Goal: Find specific page/section: Locate a particular part of the current website

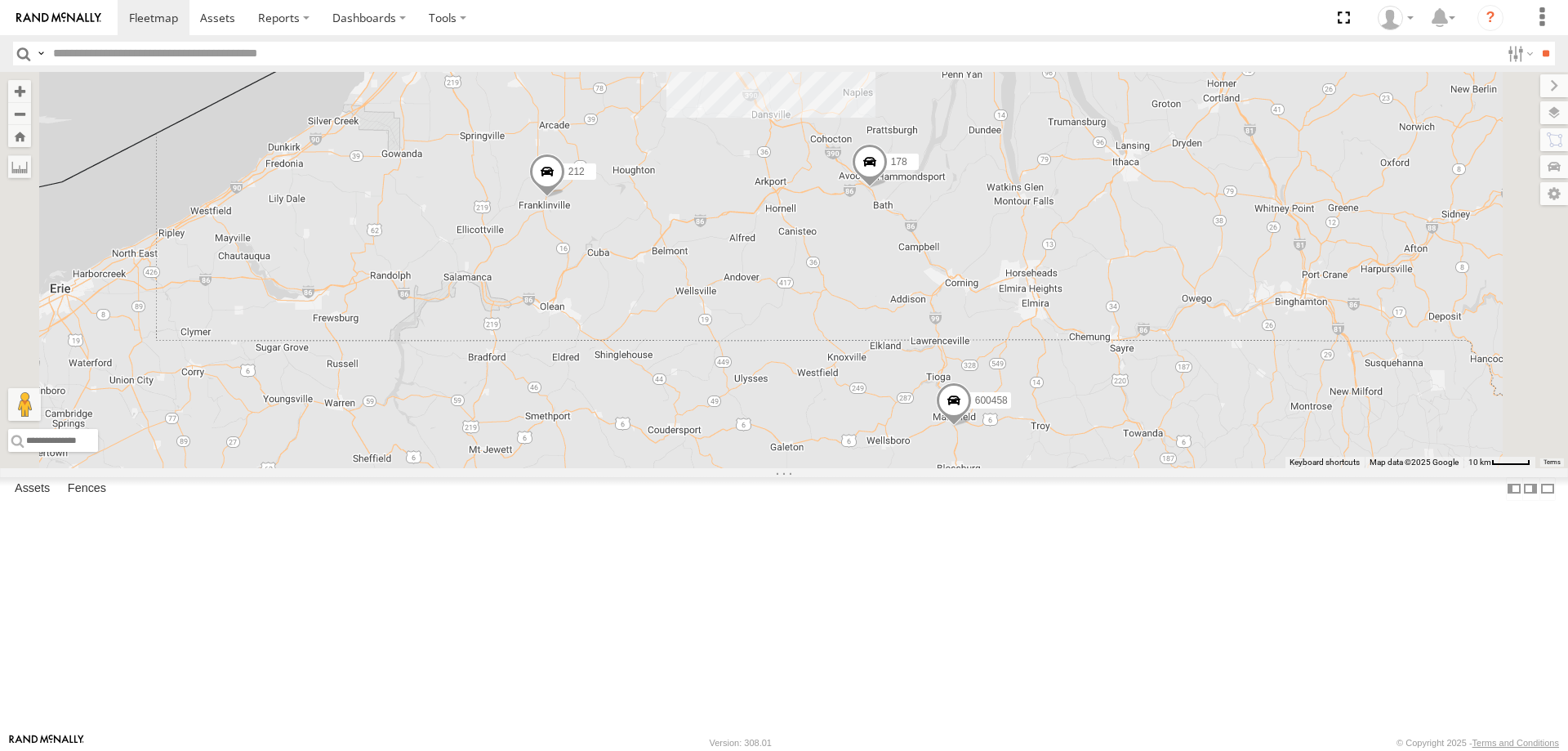
drag, startPoint x: 917, startPoint y: 190, endPoint x: 876, endPoint y: 411, distance: 224.8
click at [877, 407] on div "212 198 178 600458 600453 214 25" at bounding box center [784, 270] width 1568 height 396
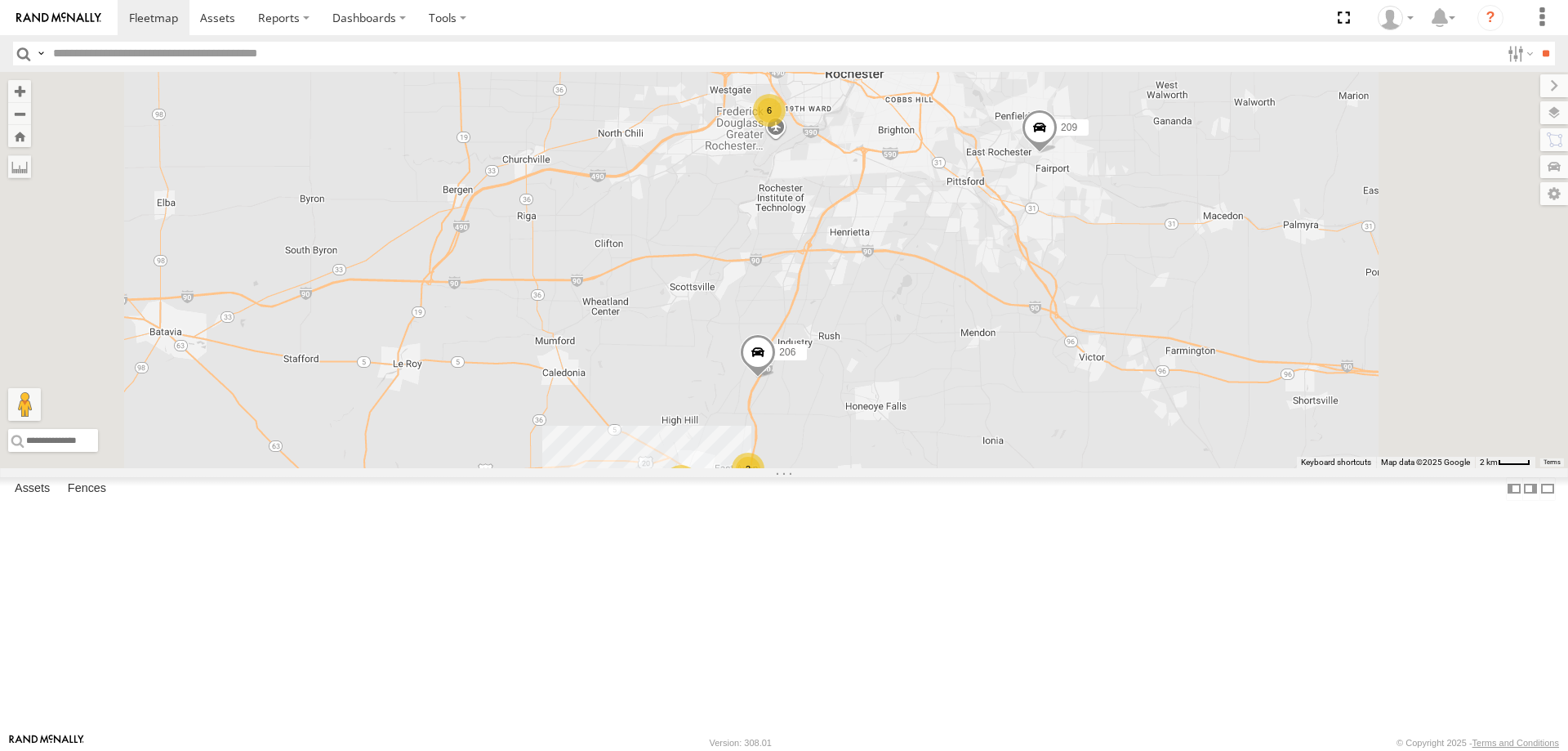
drag, startPoint x: 970, startPoint y: 226, endPoint x: 869, endPoint y: 462, distance: 256.7
click at [885, 444] on div "212 198 178 600458 600453 214 206 209 14 6 9 2" at bounding box center [784, 270] width 1568 height 396
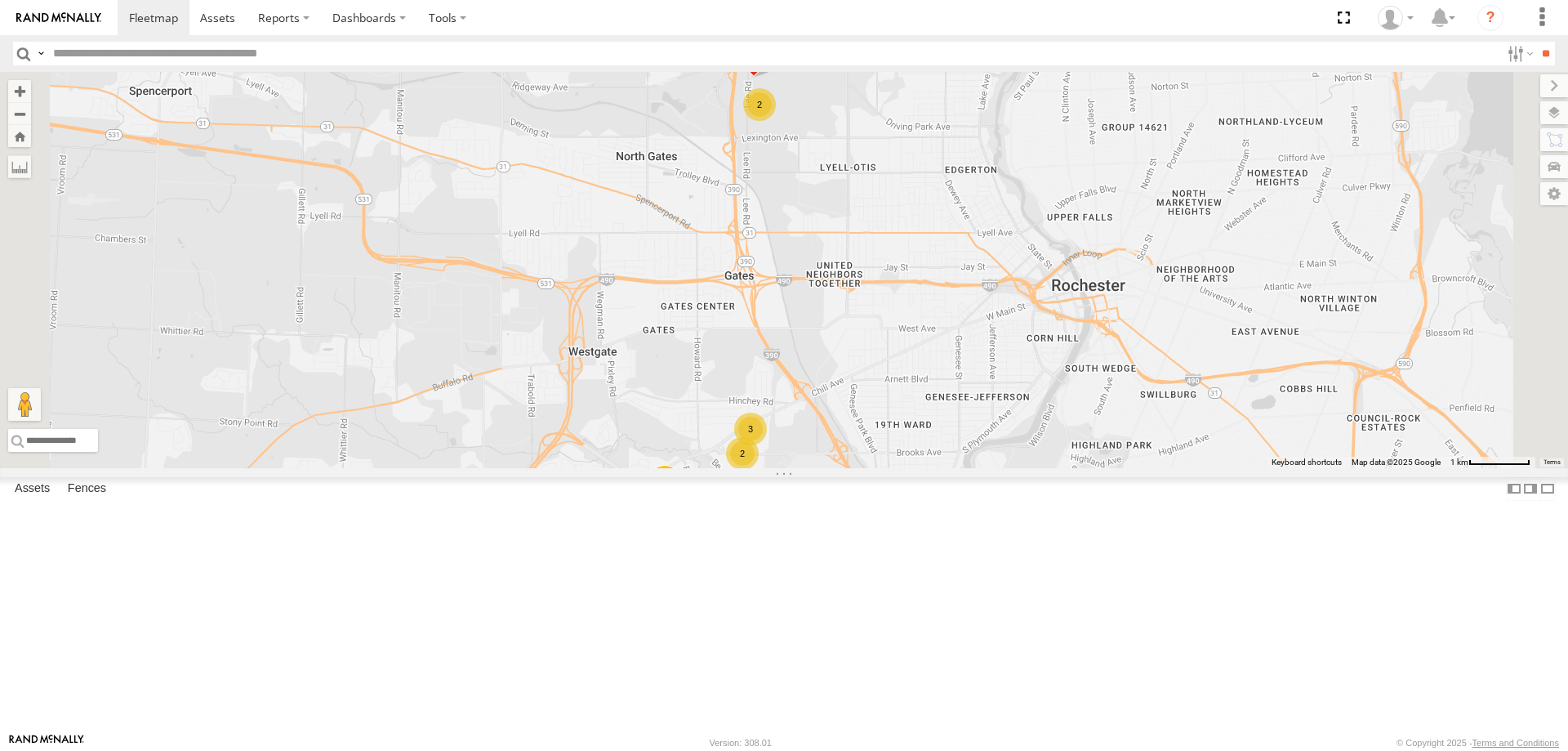
drag, startPoint x: 921, startPoint y: 193, endPoint x: 900, endPoint y: 363, distance: 171.3
click at [900, 363] on div "212 198 178 600458 600453 214 206 209 3 2 600452 2 179" at bounding box center [784, 270] width 1568 height 396
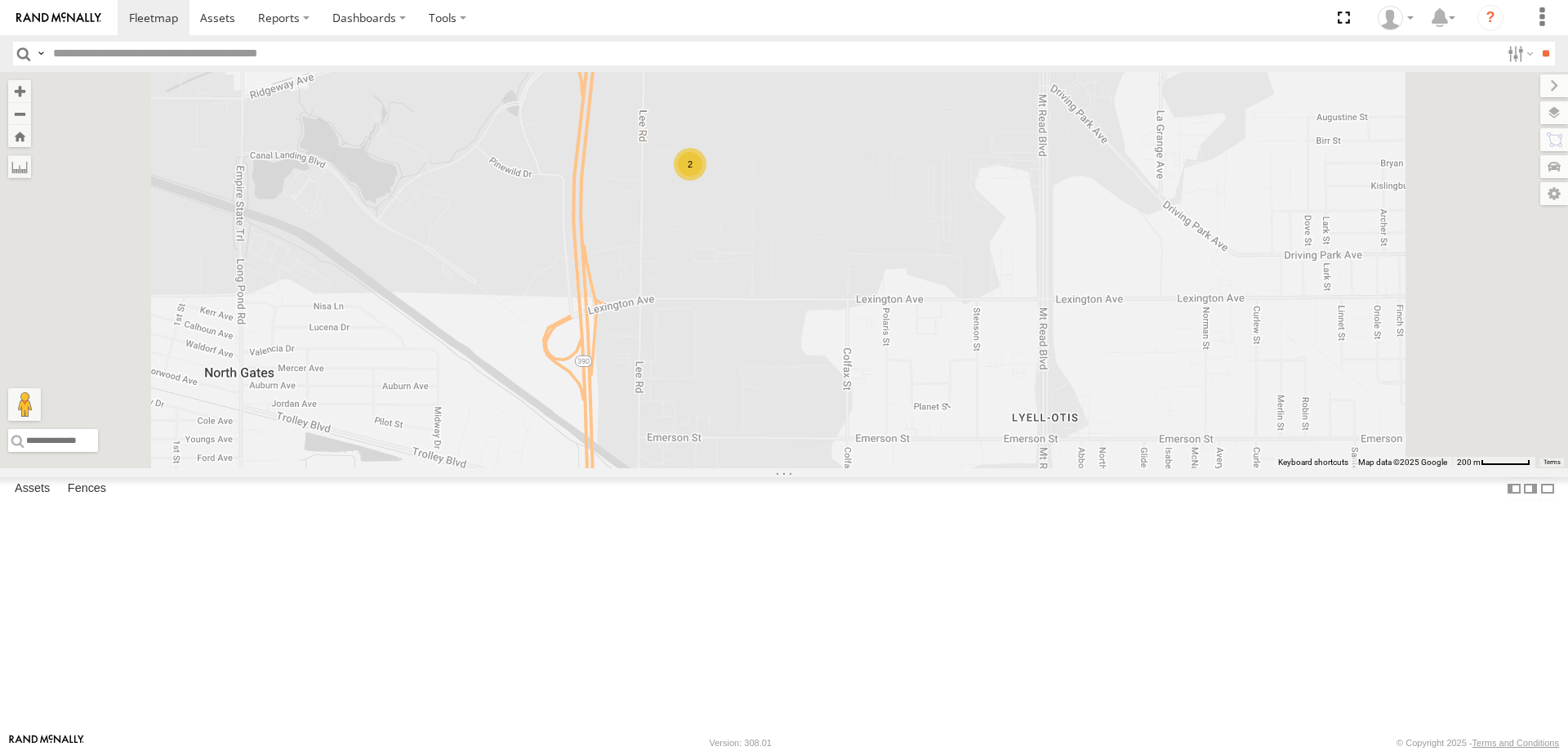
drag, startPoint x: 956, startPoint y: 203, endPoint x: 958, endPoint y: 351, distance: 148.0
click at [958, 351] on div "212 198 178 600458 600453 214 206 209 600452 179 2" at bounding box center [784, 270] width 1568 height 396
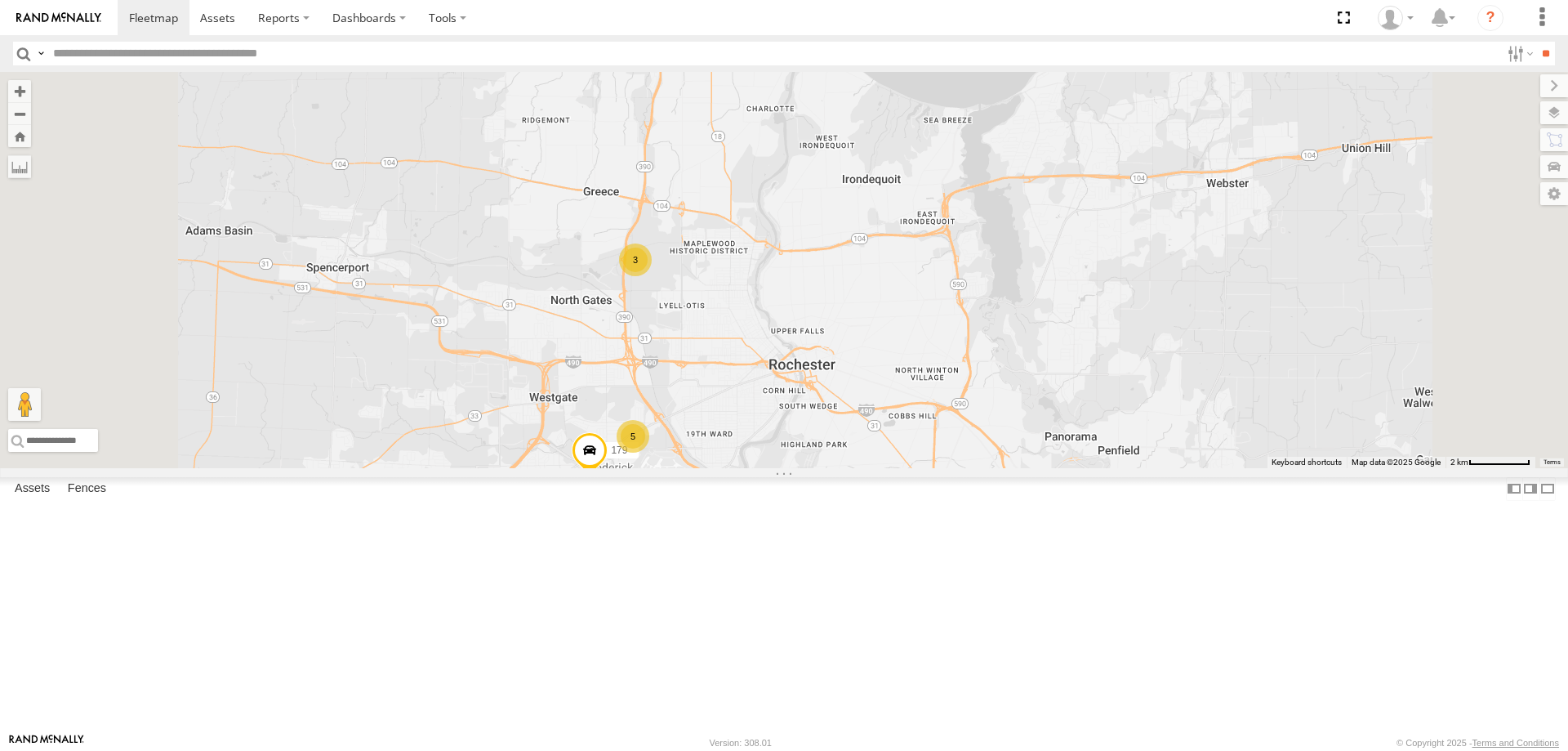
drag, startPoint x: 755, startPoint y: 618, endPoint x: 815, endPoint y: 439, distance: 188.8
click at [806, 450] on div "212 198 178 600458 600453 214 206 209 179 5 3" at bounding box center [784, 270] width 1568 height 396
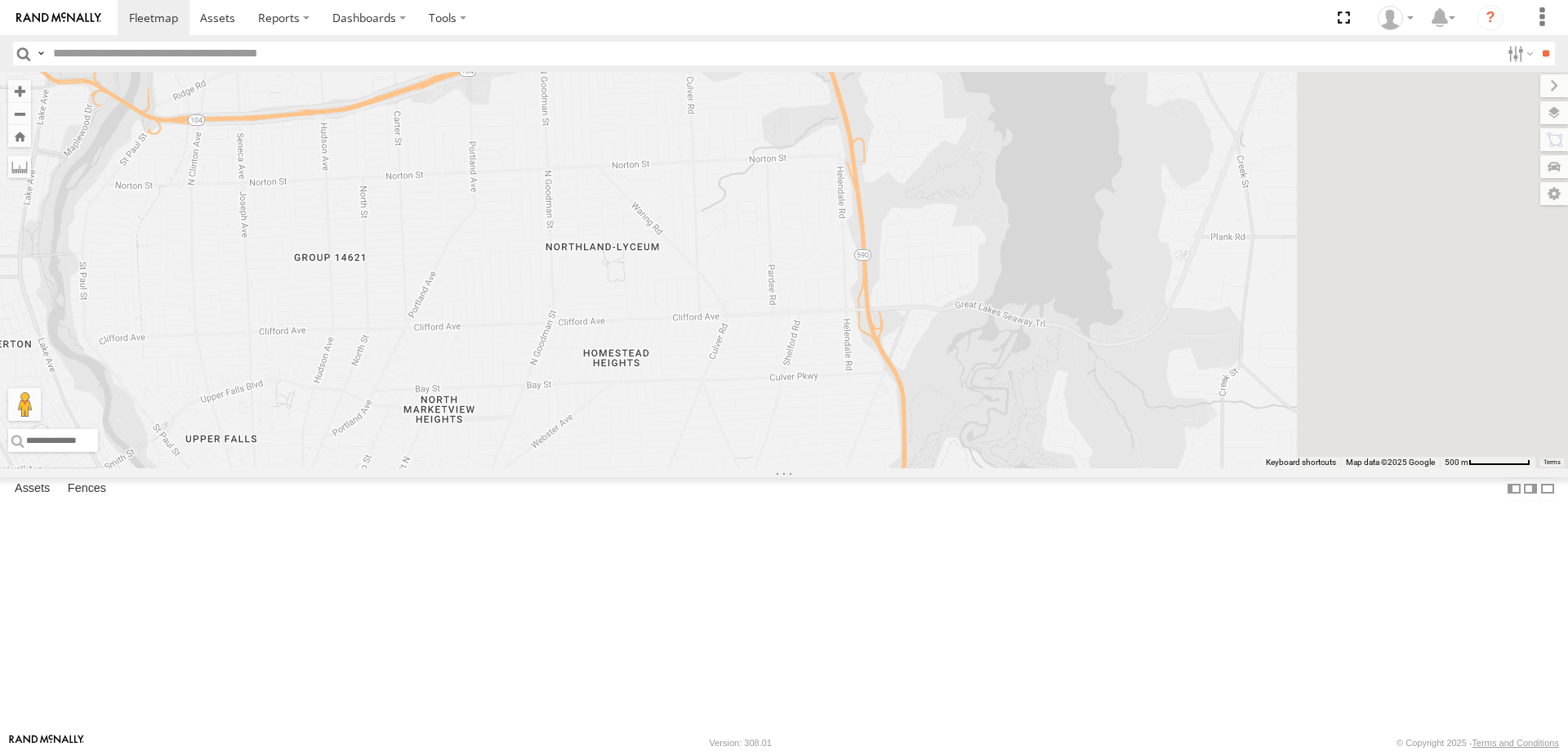
drag, startPoint x: 1261, startPoint y: 313, endPoint x: 896, endPoint y: 464, distance: 395.0
click at [896, 464] on div "209 179" at bounding box center [784, 270] width 1568 height 396
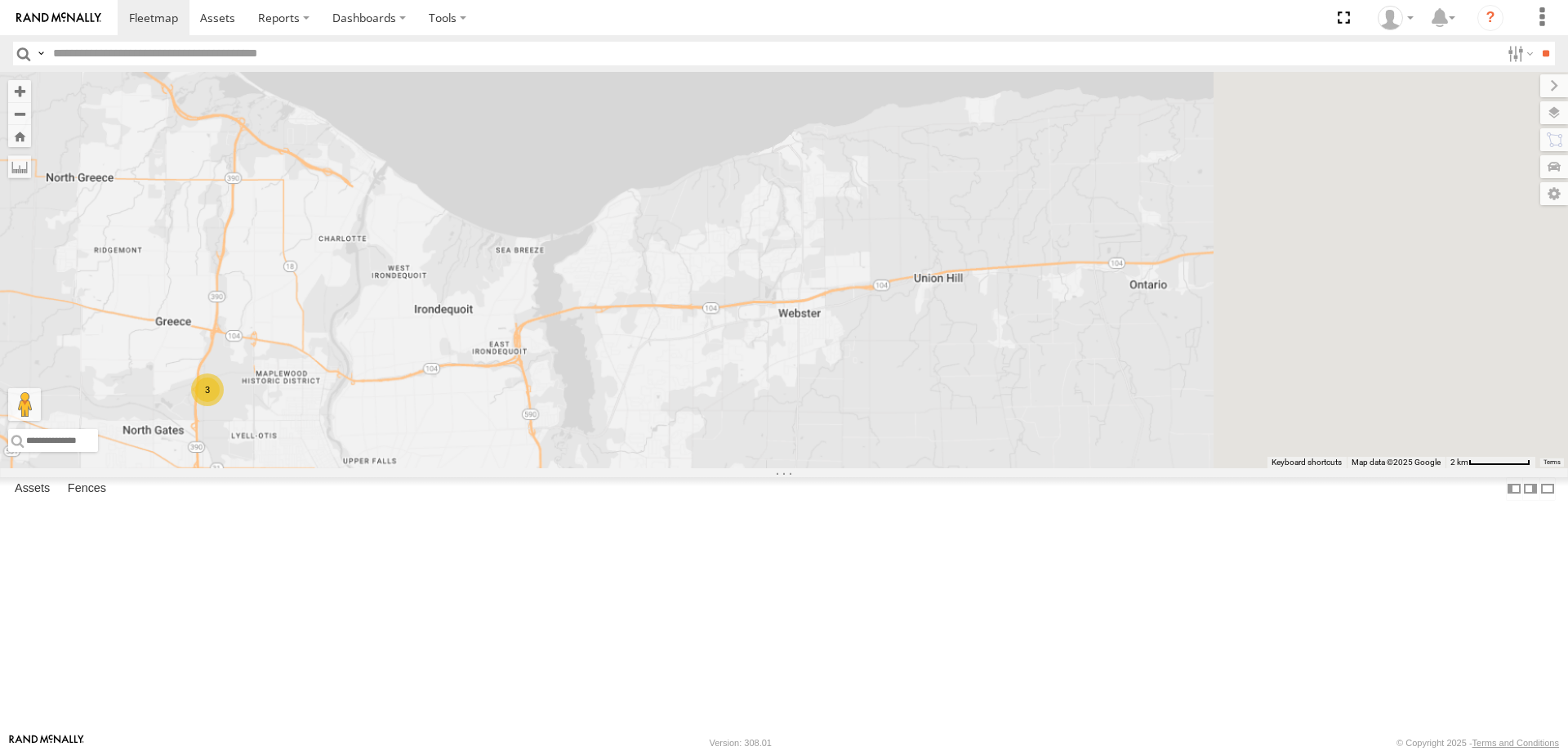
drag, startPoint x: 1243, startPoint y: 566, endPoint x: 1027, endPoint y: 482, distance: 231.8
click at [1110, 469] on div "209 179 5 3" at bounding box center [784, 270] width 1568 height 396
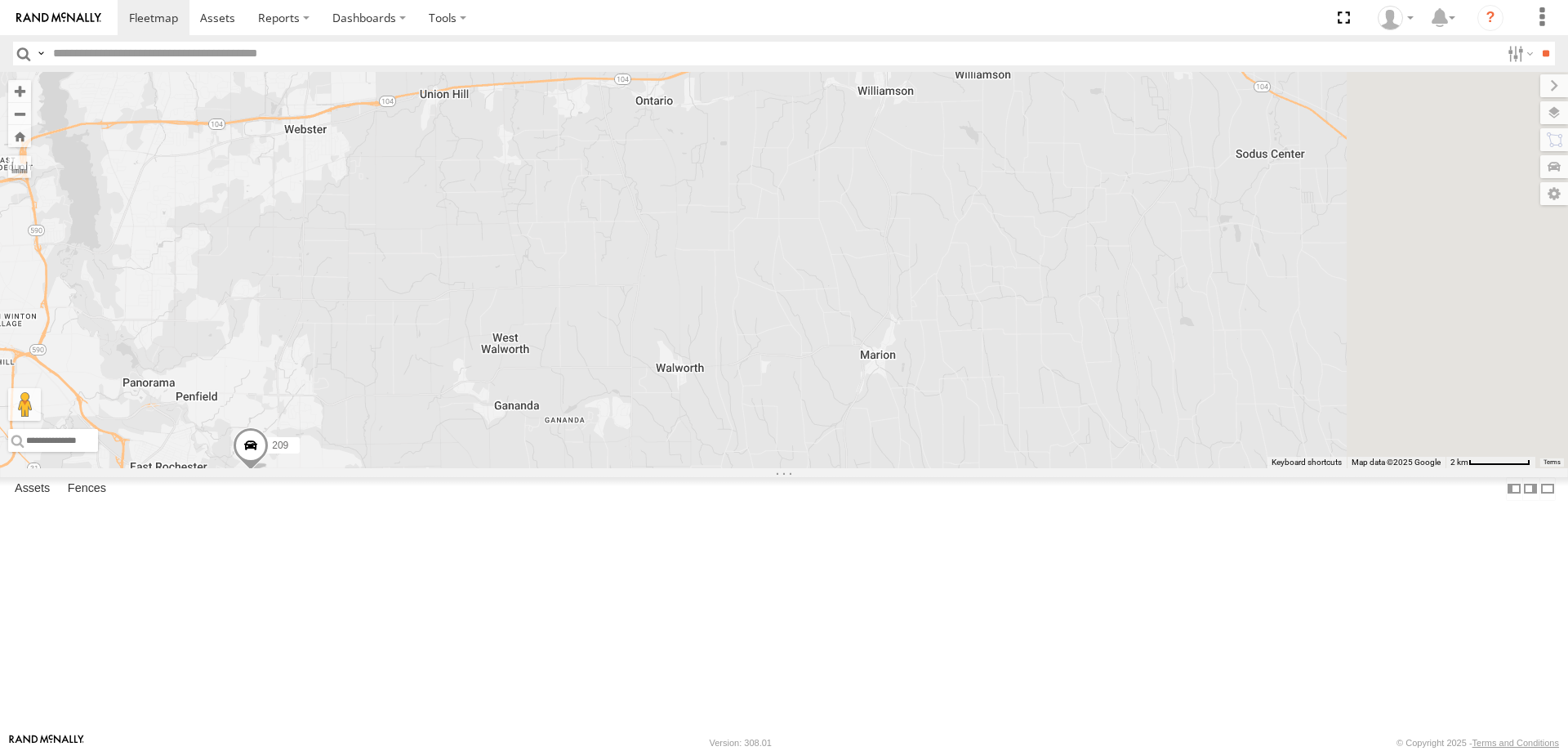
drag, startPoint x: 1171, startPoint y: 524, endPoint x: 939, endPoint y: 380, distance: 273.1
click at [971, 405] on div "209 179 5 3" at bounding box center [784, 270] width 1568 height 396
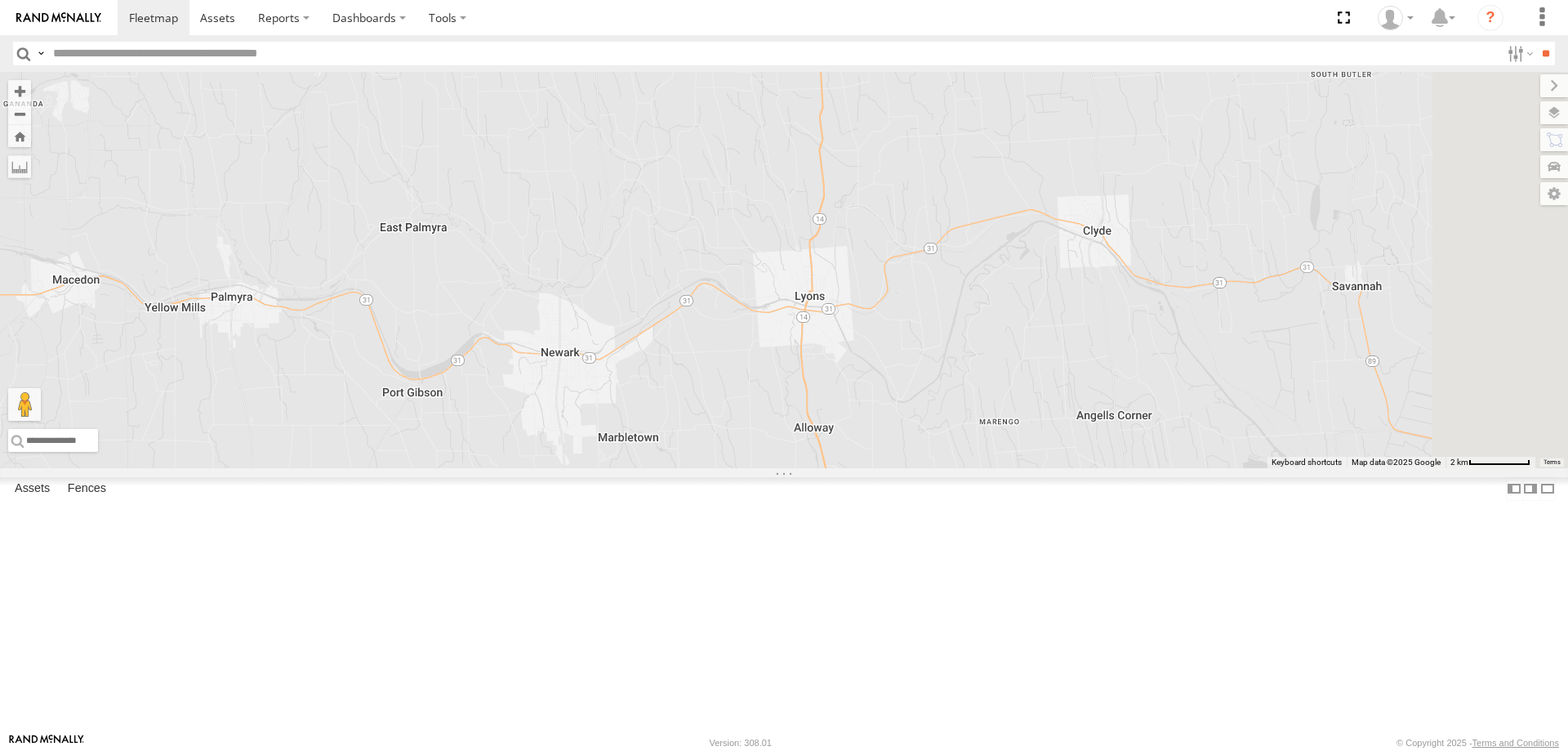
drag, startPoint x: 1199, startPoint y: 529, endPoint x: 1003, endPoint y: 354, distance: 262.8
click at [1075, 404] on div "209 179 5 3" at bounding box center [784, 270] width 1568 height 396
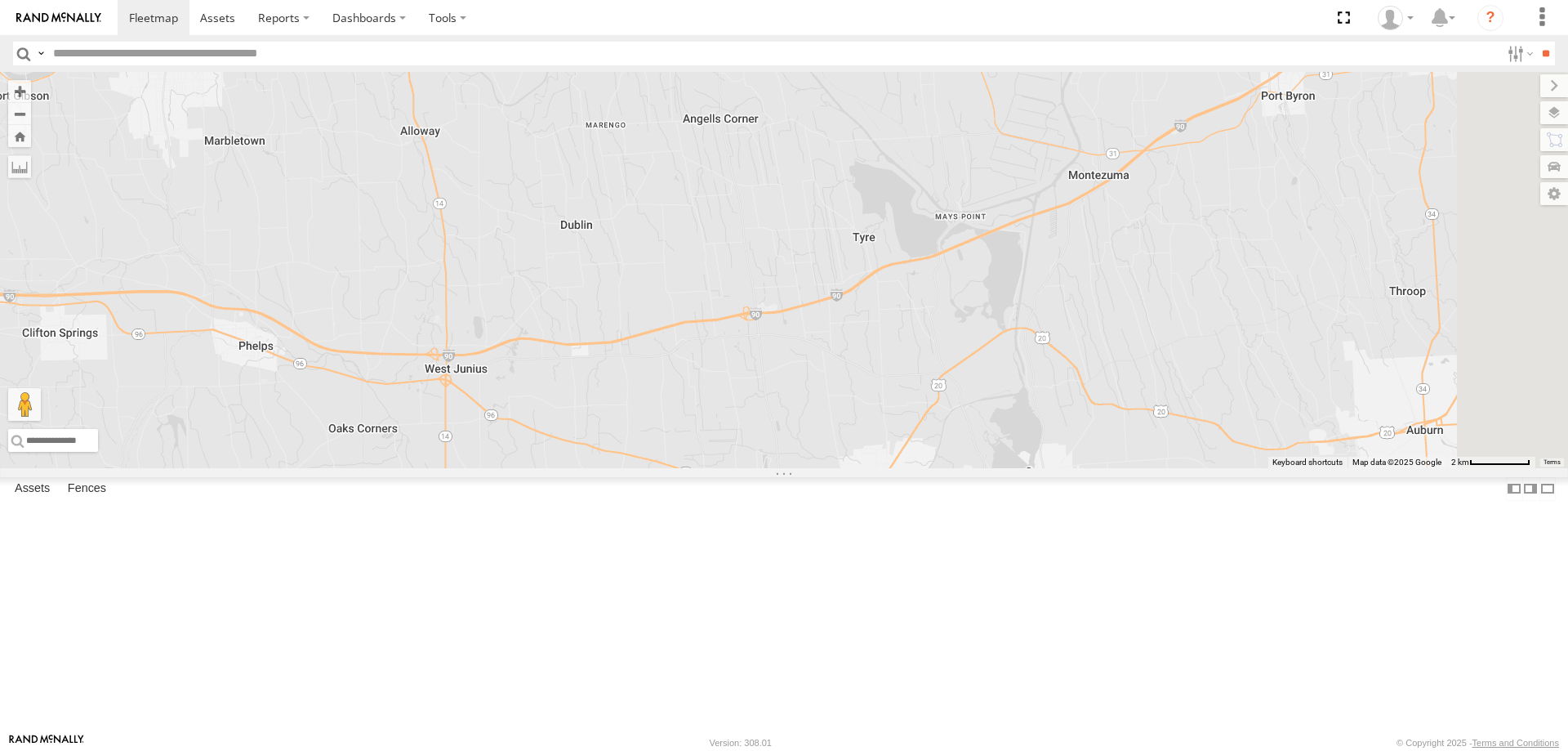
drag, startPoint x: 1219, startPoint y: 370, endPoint x: 822, endPoint y: 442, distance: 403.5
click at [890, 430] on div "209 179 5 3" at bounding box center [784, 270] width 1568 height 396
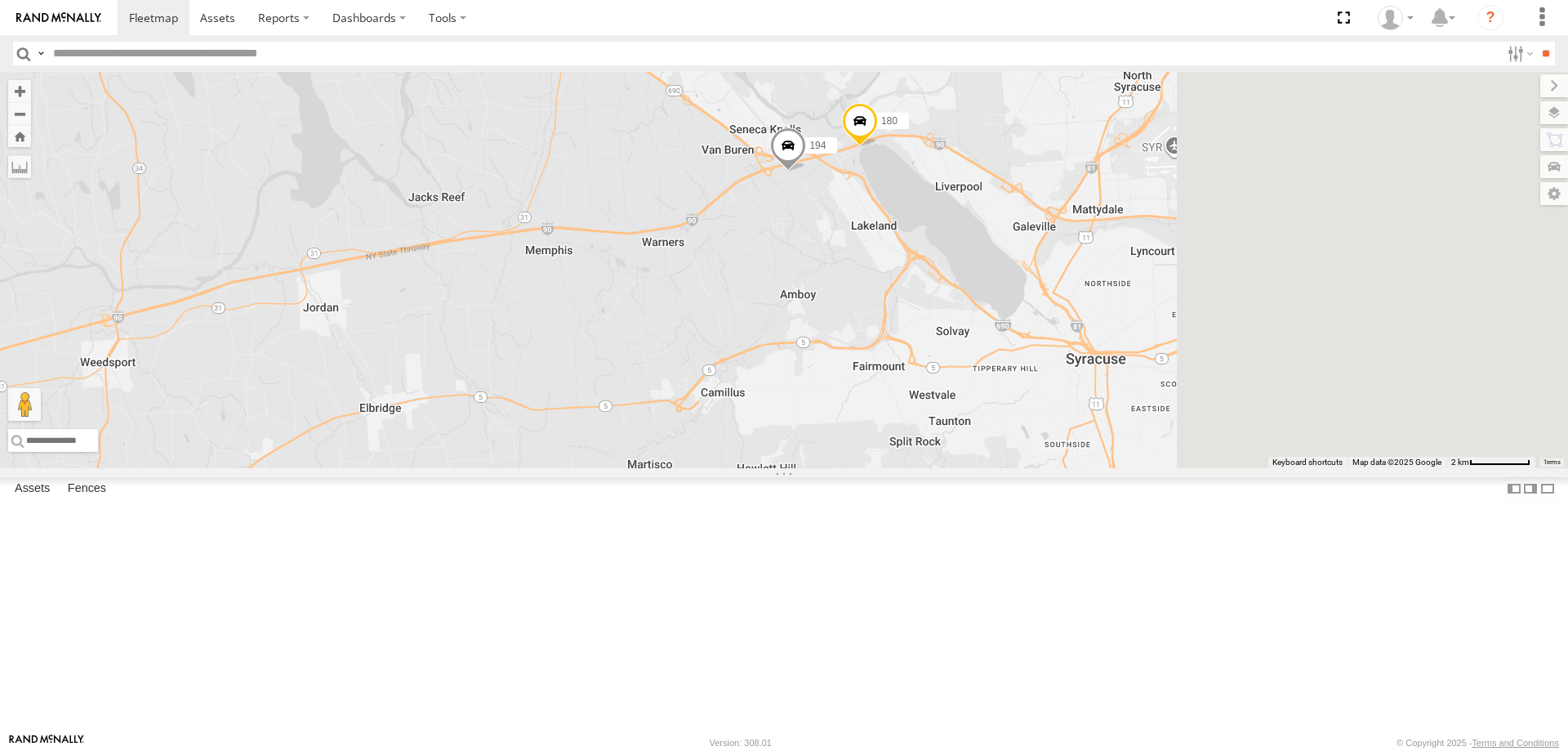
drag, startPoint x: 1323, startPoint y: 312, endPoint x: 812, endPoint y: 489, distance: 540.8
click at [851, 469] on div "209 179 5 3 194 180" at bounding box center [784, 270] width 1568 height 396
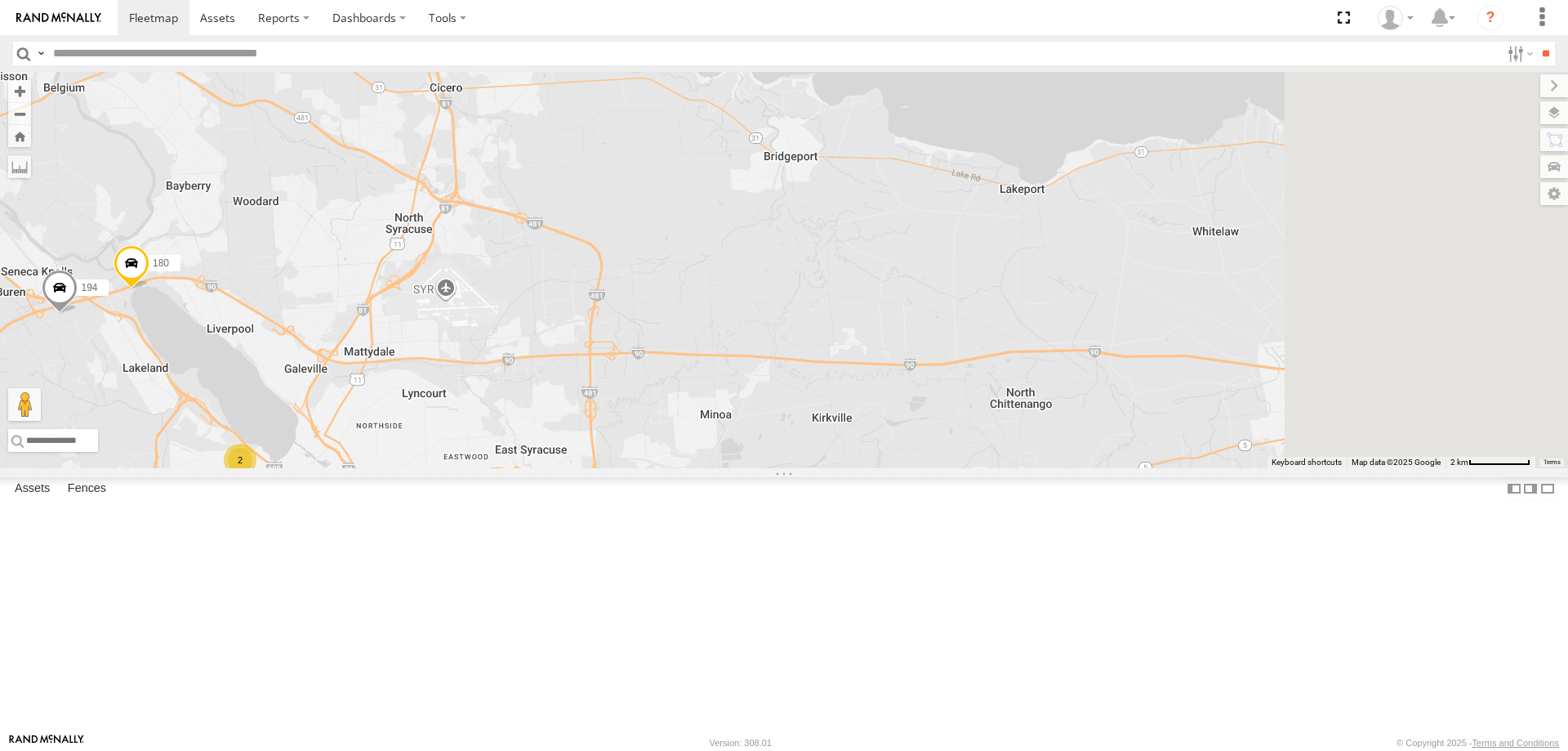
drag, startPoint x: 1078, startPoint y: 488, endPoint x: 852, endPoint y: 470, distance: 226.7
click at [863, 469] on div "209 179 5 3 194 180 2" at bounding box center [784, 270] width 1568 height 396
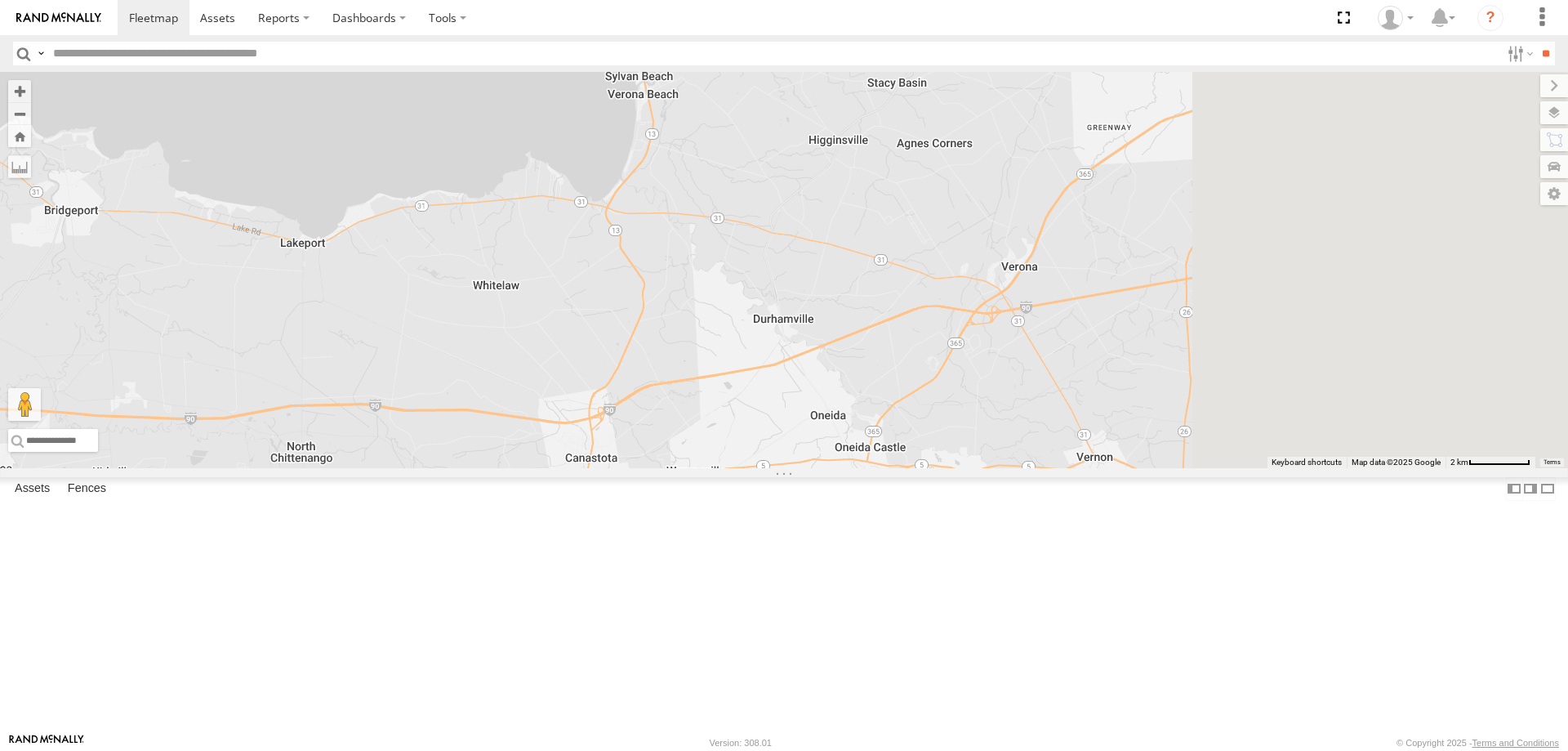
drag, startPoint x: 1292, startPoint y: 361, endPoint x: 840, endPoint y: 498, distance: 472.3
click at [861, 469] on div "209 179 5 3 194 180 2" at bounding box center [784, 270] width 1568 height 396
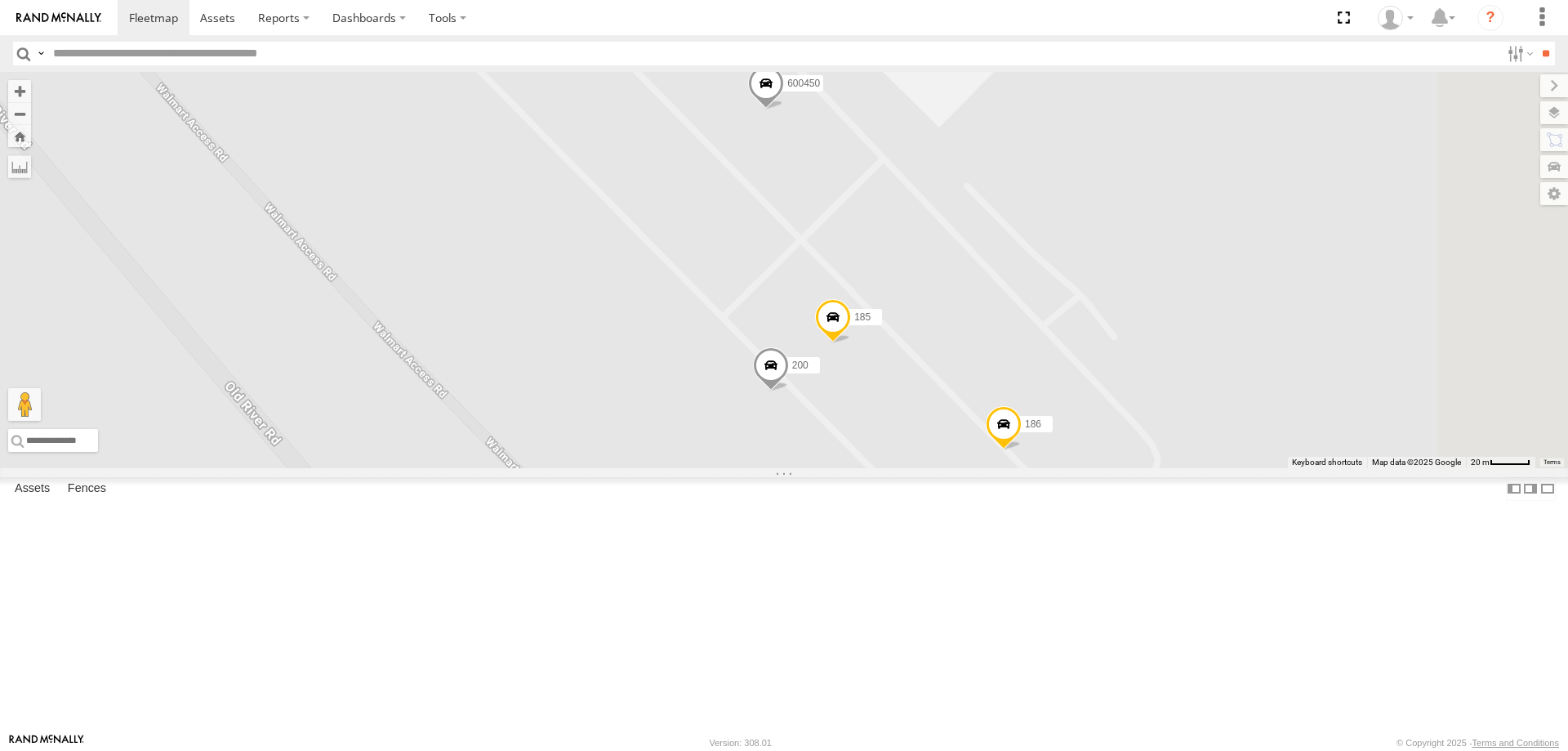
drag, startPoint x: 973, startPoint y: 308, endPoint x: 856, endPoint y: 488, distance: 214.7
click at [856, 469] on div "209 179 194 180 600450 186 200 185" at bounding box center [784, 270] width 1568 height 396
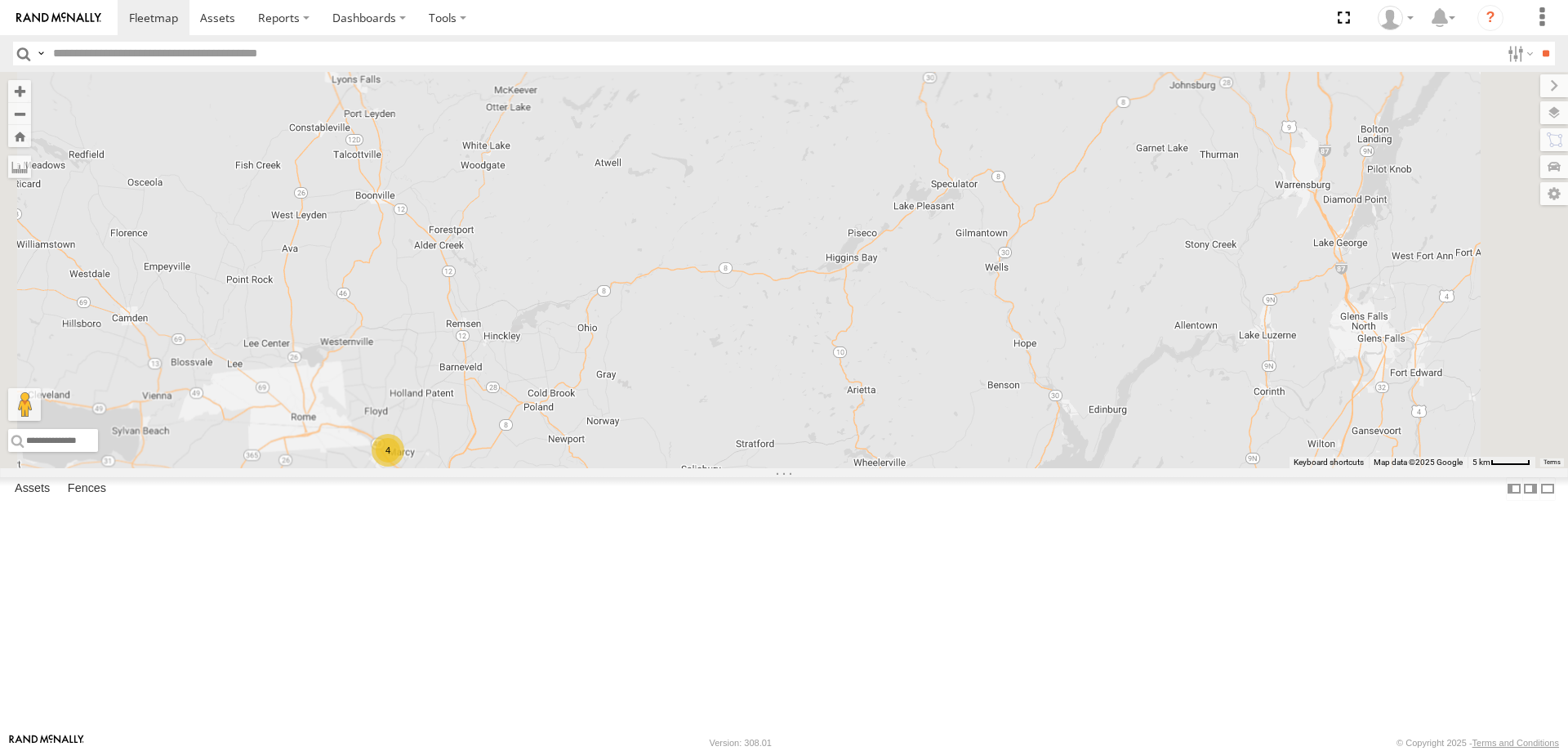
drag, startPoint x: 503, startPoint y: 605, endPoint x: 725, endPoint y: 531, distance: 234.0
click at [680, 469] on div "209 179 194 180 4" at bounding box center [784, 270] width 1568 height 396
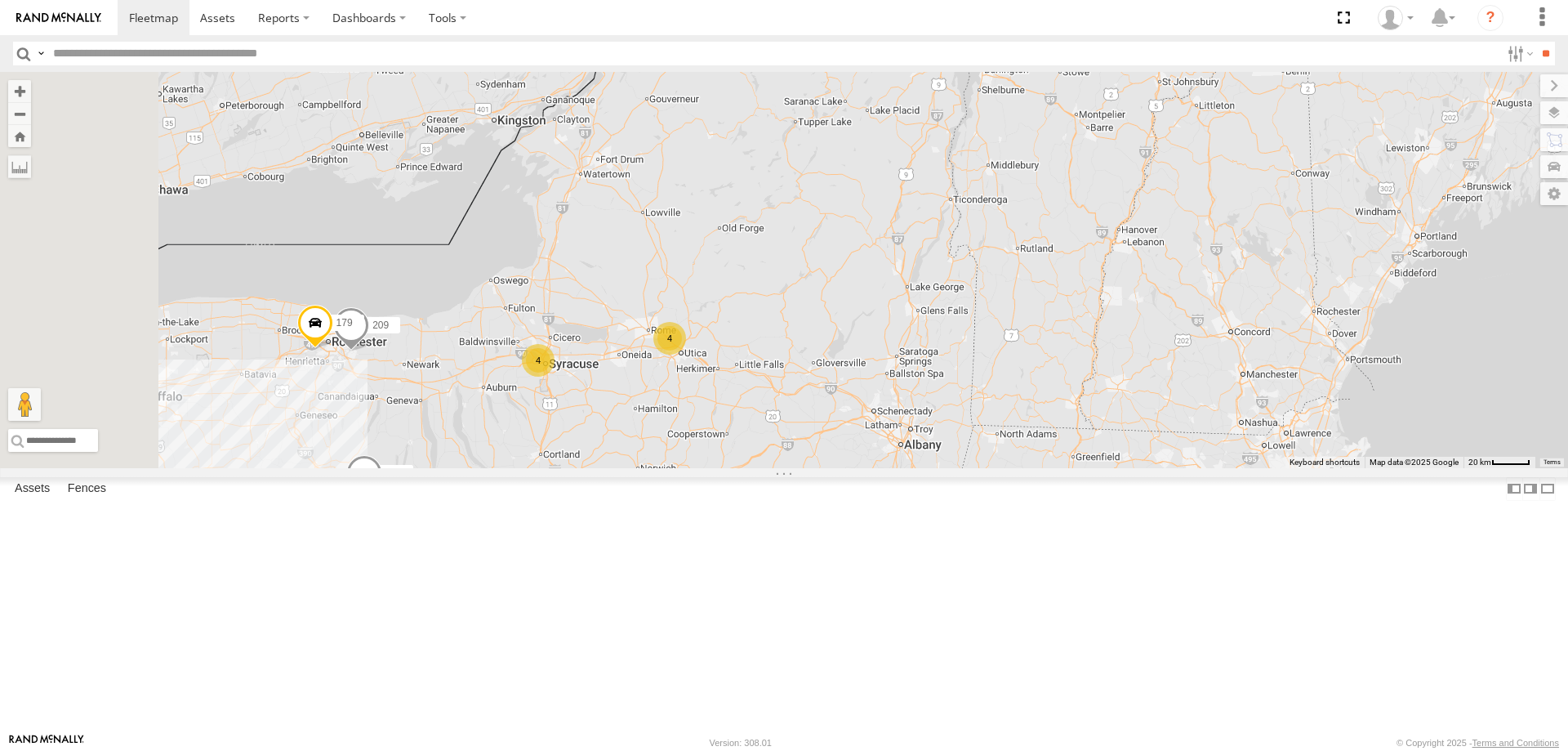
drag, startPoint x: 507, startPoint y: 568, endPoint x: 823, endPoint y: 505, distance: 322.2
click at [808, 469] on div "209 179 4 4 178" at bounding box center [784, 270] width 1568 height 396
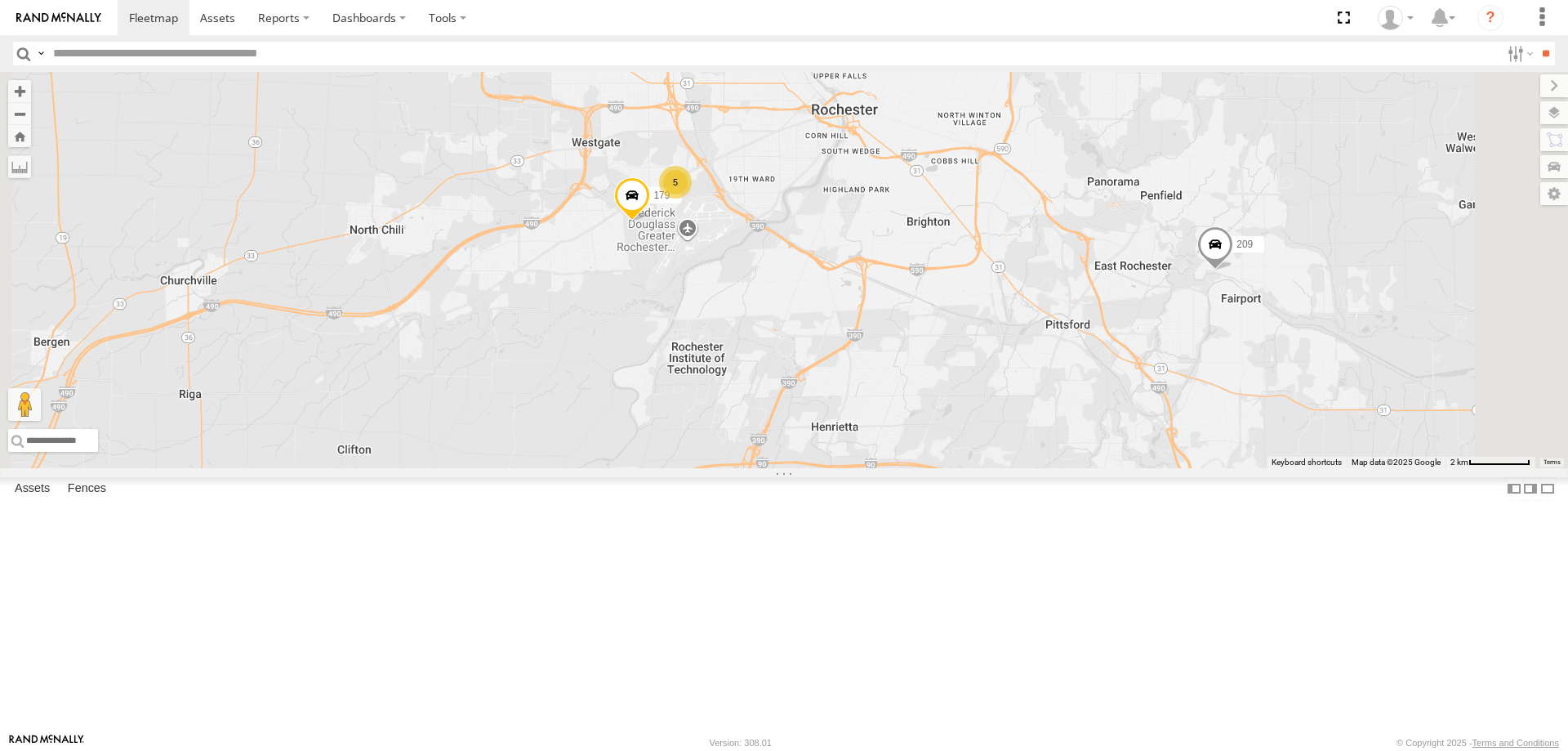
drag, startPoint x: 928, startPoint y: 262, endPoint x: 951, endPoint y: 452, distance: 191.4
click at [951, 450] on div "209 178 212 600458 5 179" at bounding box center [784, 270] width 1568 height 396
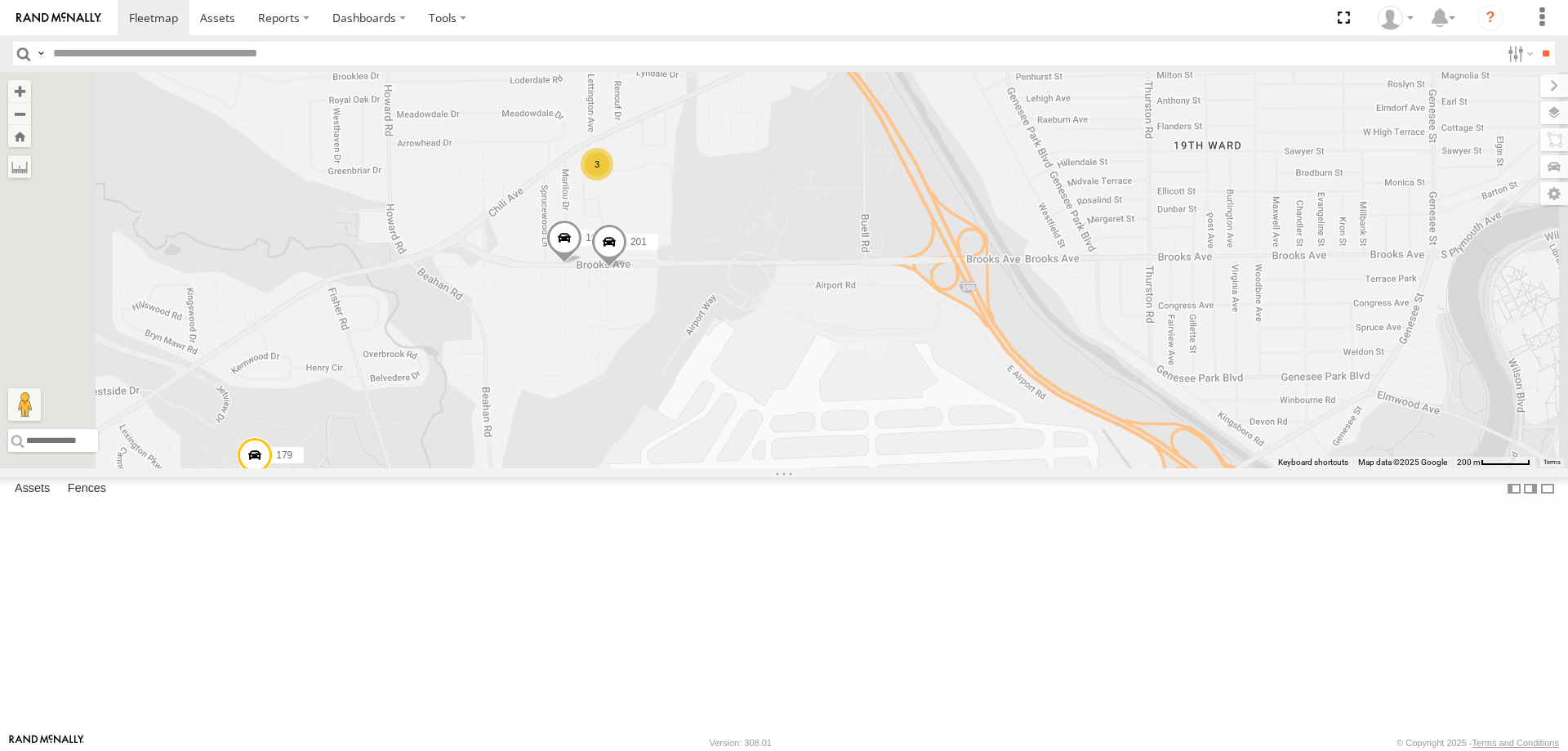
drag, startPoint x: 865, startPoint y: 239, endPoint x: 872, endPoint y: 390, distance: 151.2
click at [870, 385] on div "209 178 212 600458 179 3 193 201" at bounding box center [784, 270] width 1568 height 396
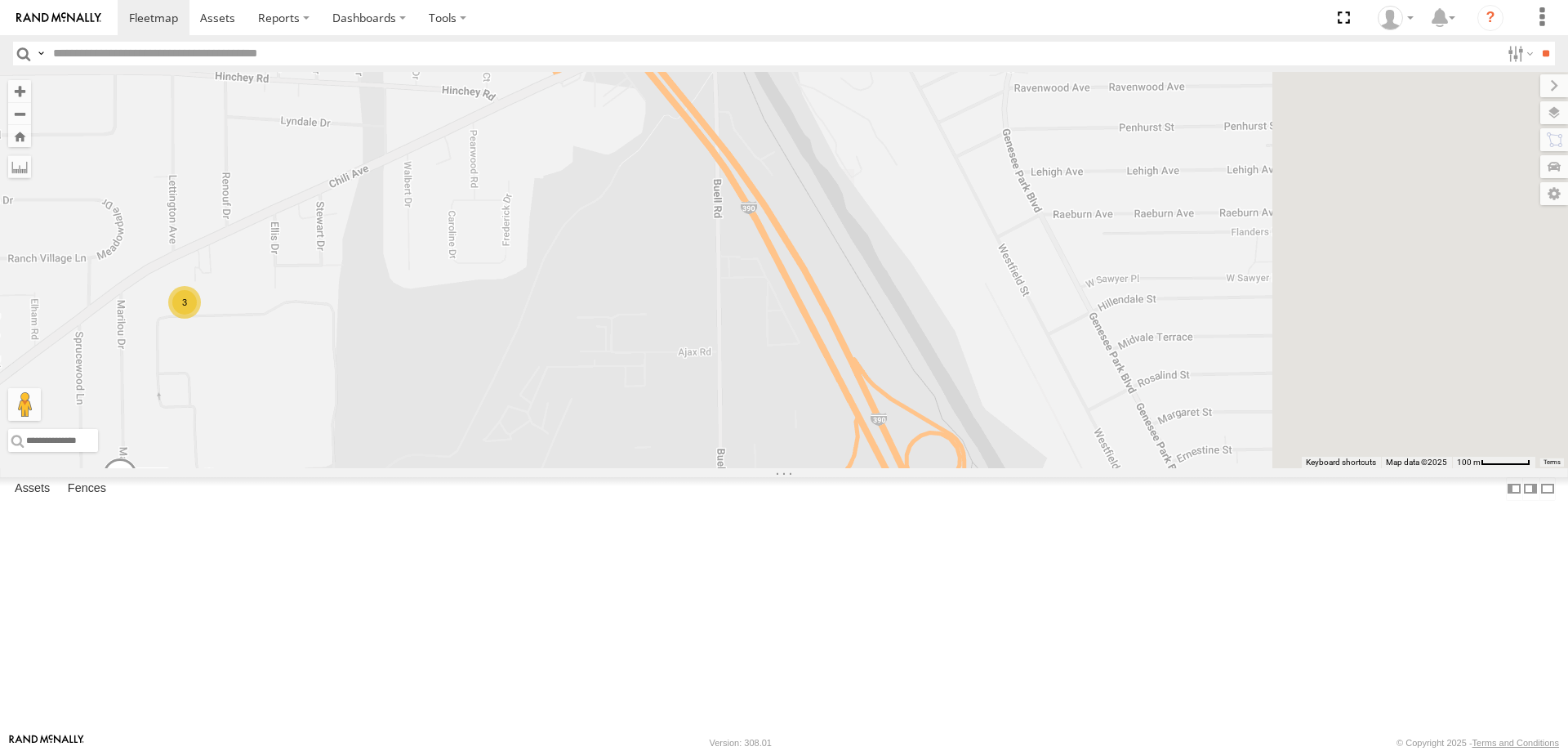
drag, startPoint x: 1191, startPoint y: 406, endPoint x: 728, endPoint y: 500, distance: 472.4
click at [740, 469] on div "209 178 212 600458 179 193 201 3" at bounding box center [784, 270] width 1568 height 396
